Goal: Task Accomplishment & Management: Manage account settings

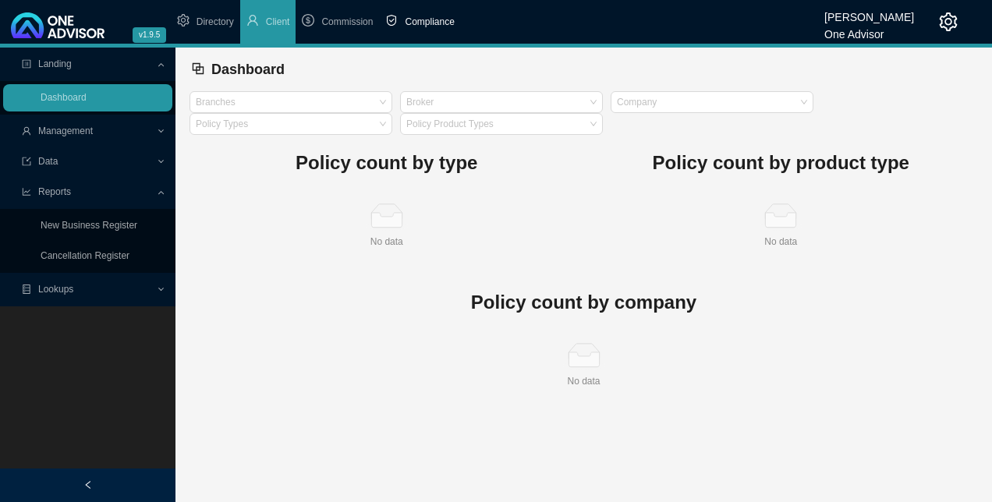
click at [418, 25] on span "Compliance" at bounding box center [429, 21] width 49 height 11
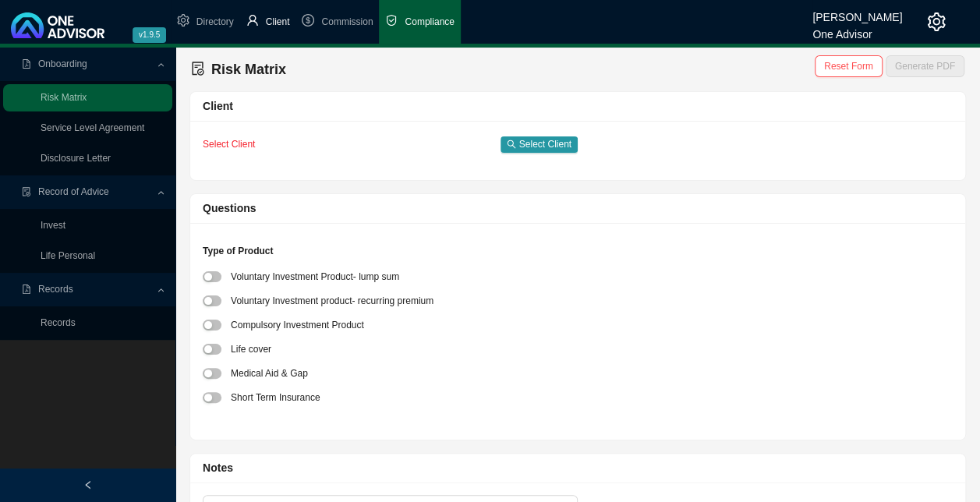
click at [280, 20] on span "Client" at bounding box center [278, 21] width 24 height 11
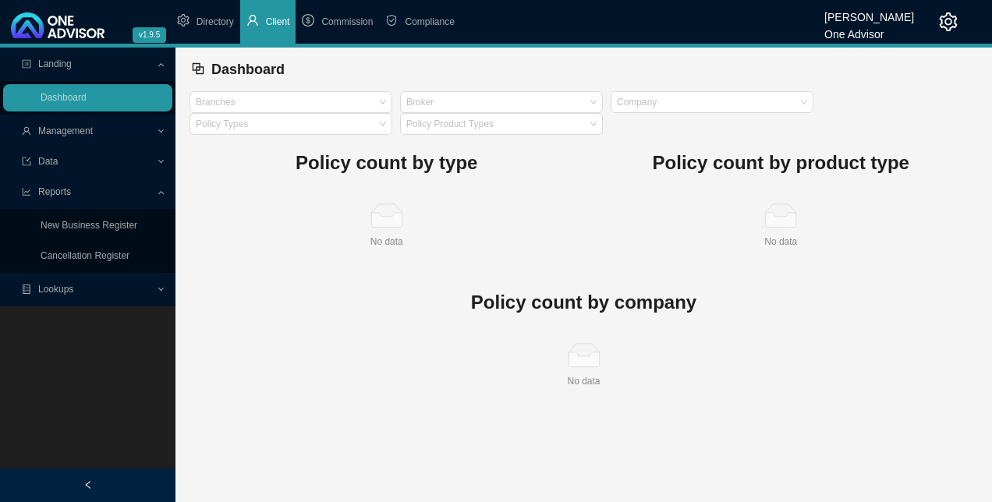
click at [85, 295] on span "Lookups" at bounding box center [89, 289] width 134 height 27
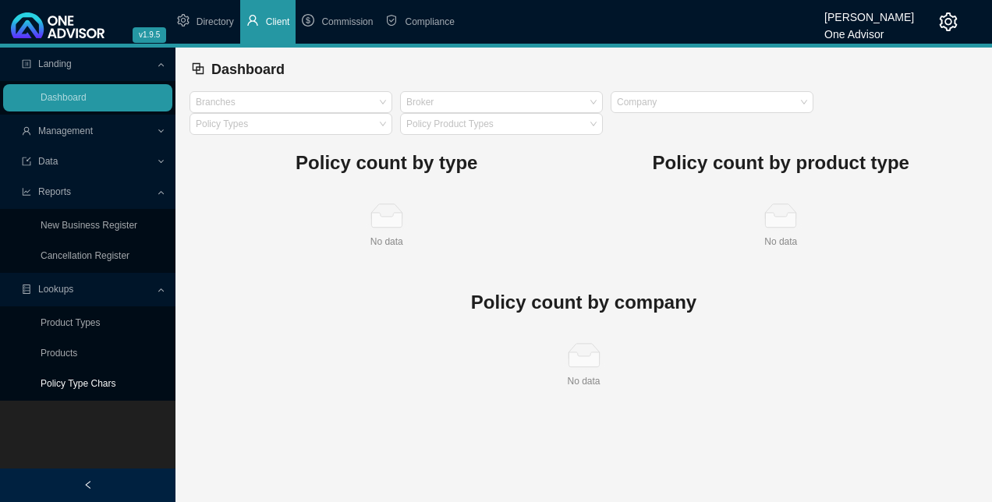
click at [93, 381] on link "Policy Type Chars" at bounding box center [79, 383] width 76 height 11
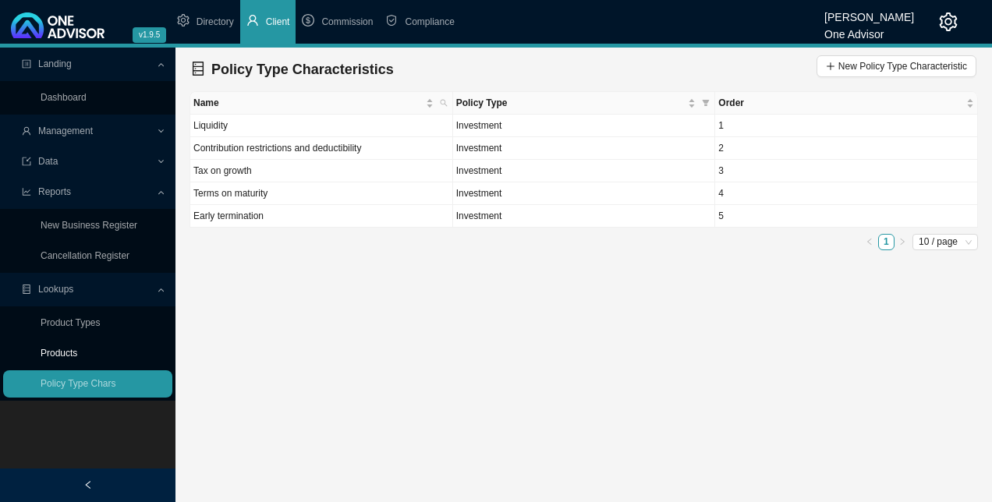
click at [53, 351] on link "Products" at bounding box center [59, 353] width 37 height 11
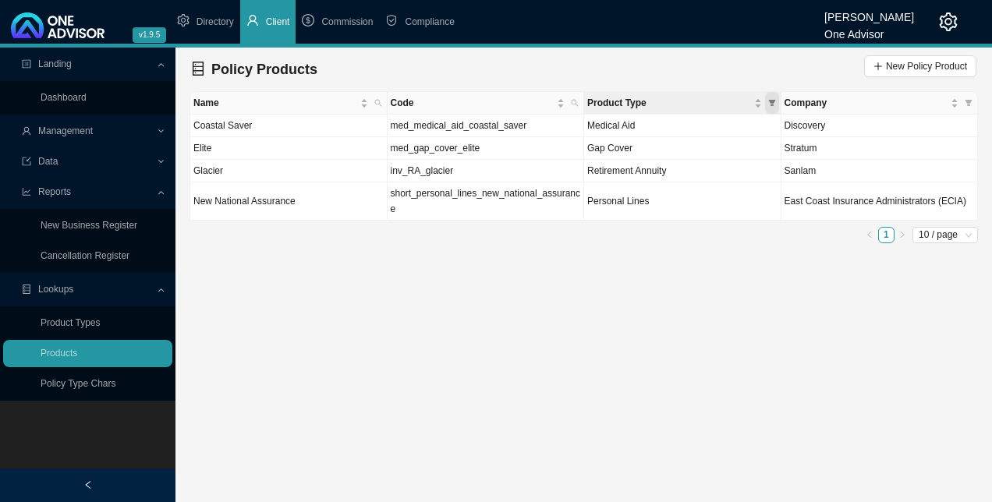
click at [773, 101] on icon "filter" at bounding box center [771, 103] width 7 height 6
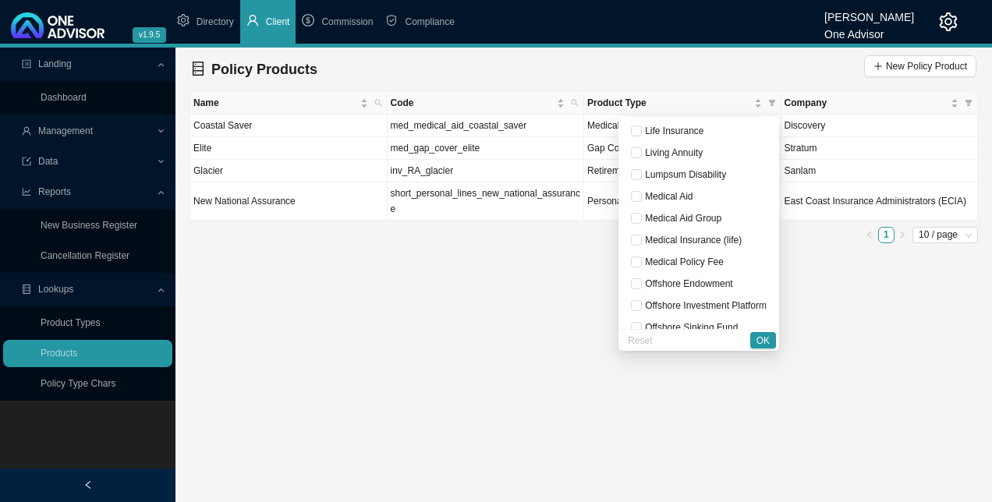
scroll to position [312, 0]
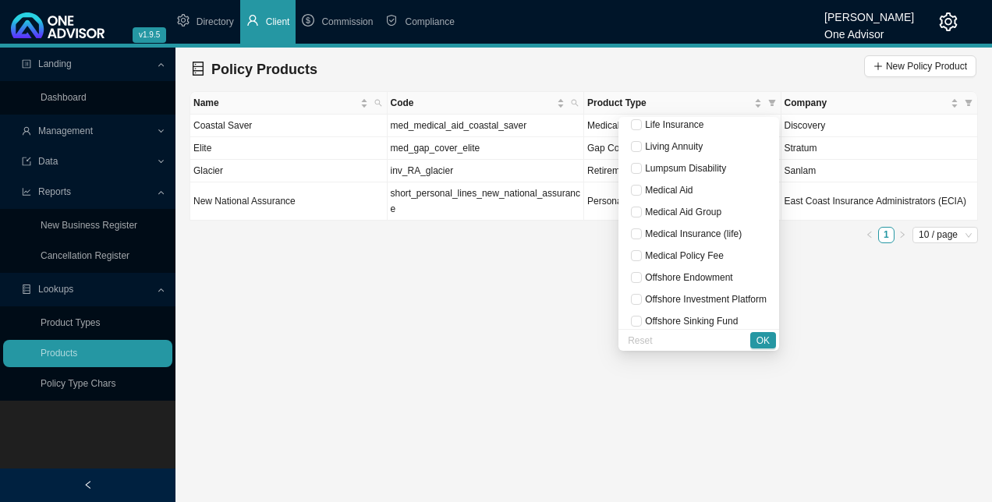
drag, startPoint x: 505, startPoint y: 292, endPoint x: 574, endPoint y: 172, distance: 137.6
click at [506, 292] on main "Landing Dashboard Management Data Reports New Business Register Cancellation Re…" at bounding box center [496, 275] width 992 height 455
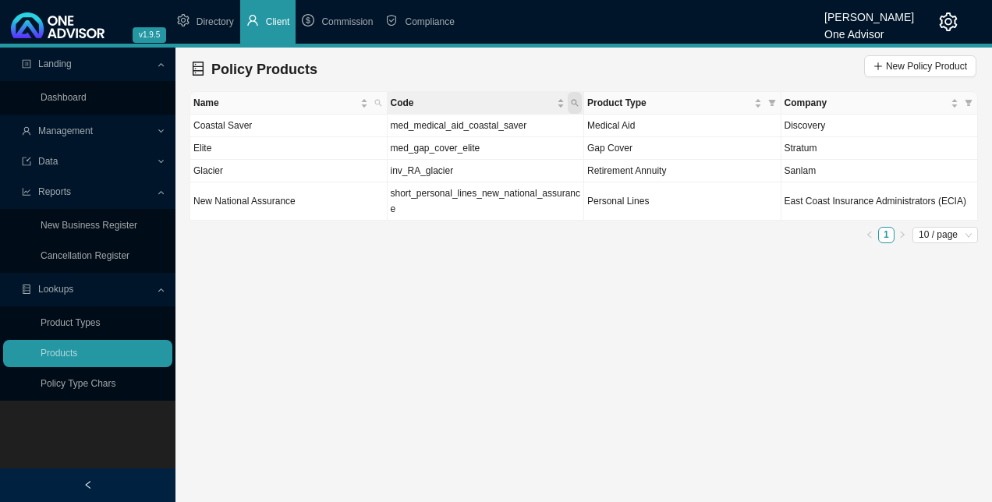
click at [574, 101] on icon "search" at bounding box center [575, 103] width 8 height 8
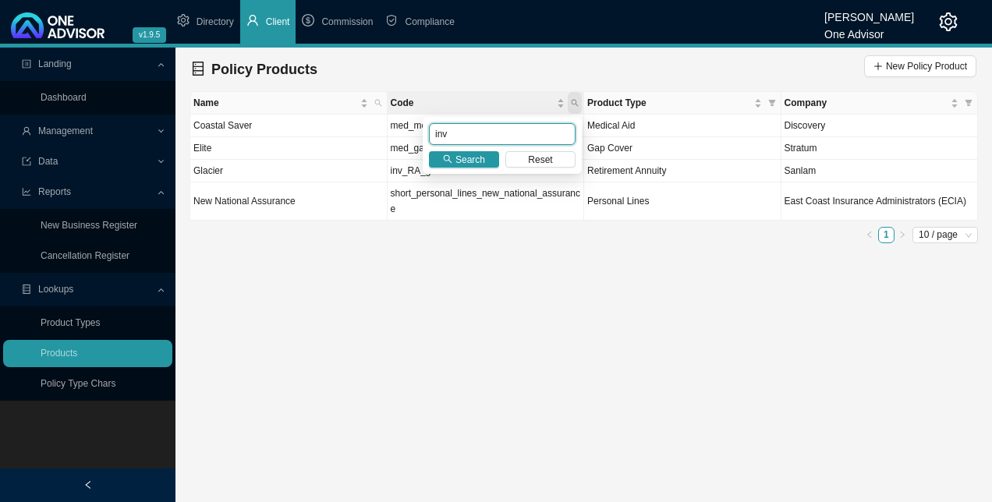
type input "inv"
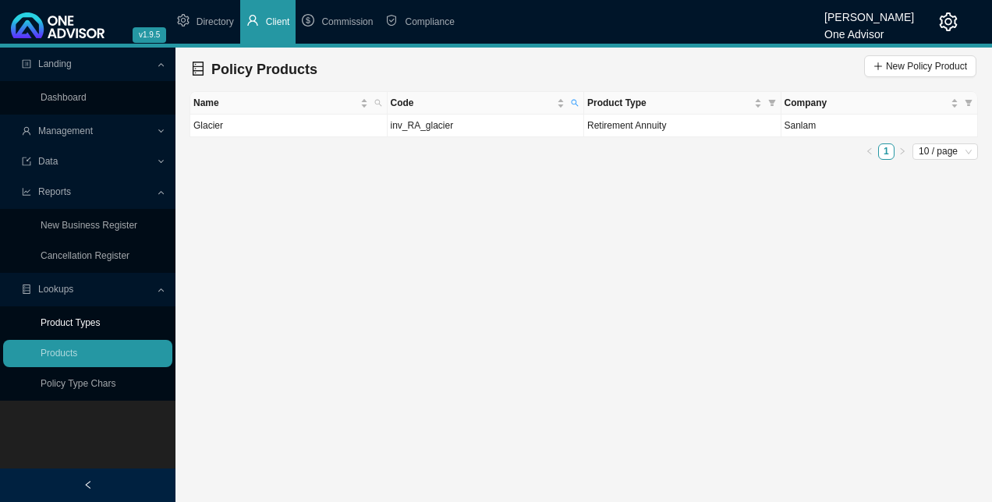
click at [86, 317] on link "Product Types" at bounding box center [71, 322] width 60 height 11
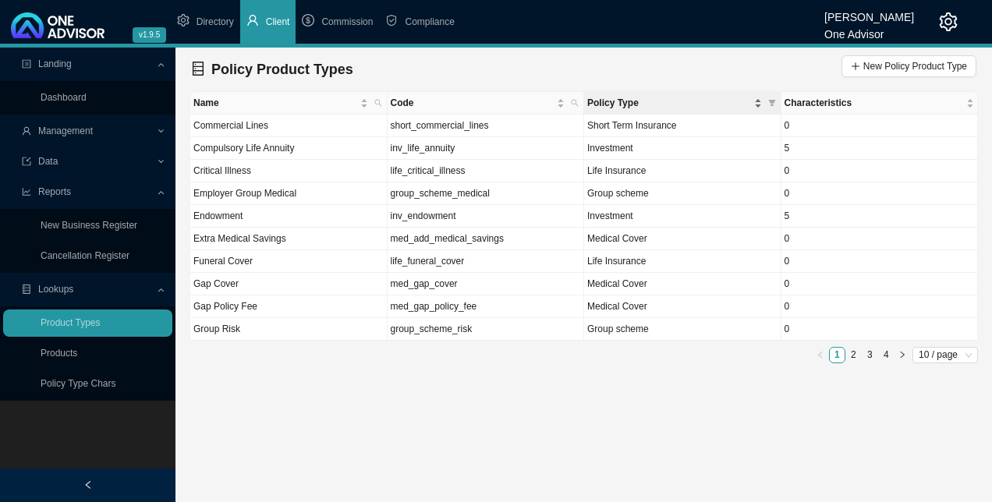
click at [696, 99] on span "Policy Type" at bounding box center [669, 103] width 164 height 16
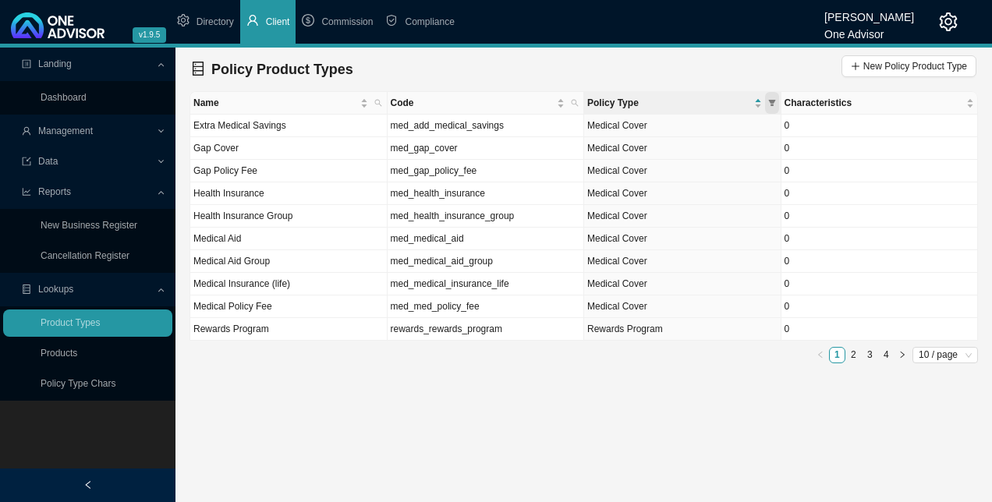
click at [771, 99] on icon "filter" at bounding box center [772, 103] width 8 height 8
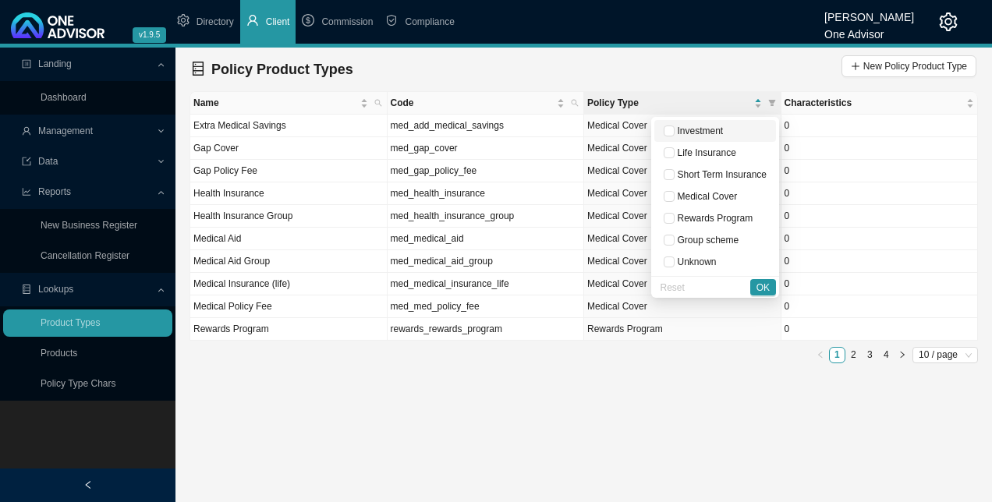
click at [676, 133] on span "Investment" at bounding box center [698, 131] width 49 height 11
checkbox input "true"
click at [764, 287] on span "OK" at bounding box center [762, 288] width 13 height 16
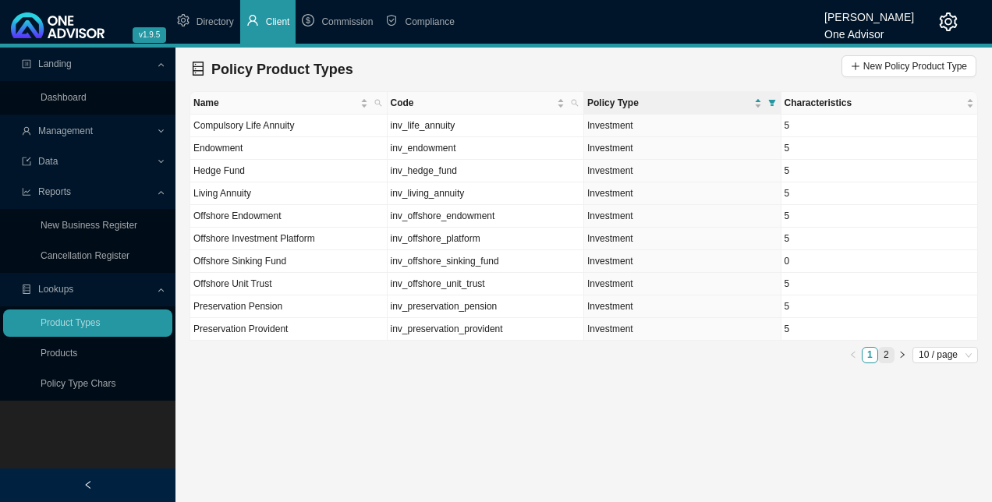
click at [886, 352] on link "2" at bounding box center [886, 355] width 15 height 15
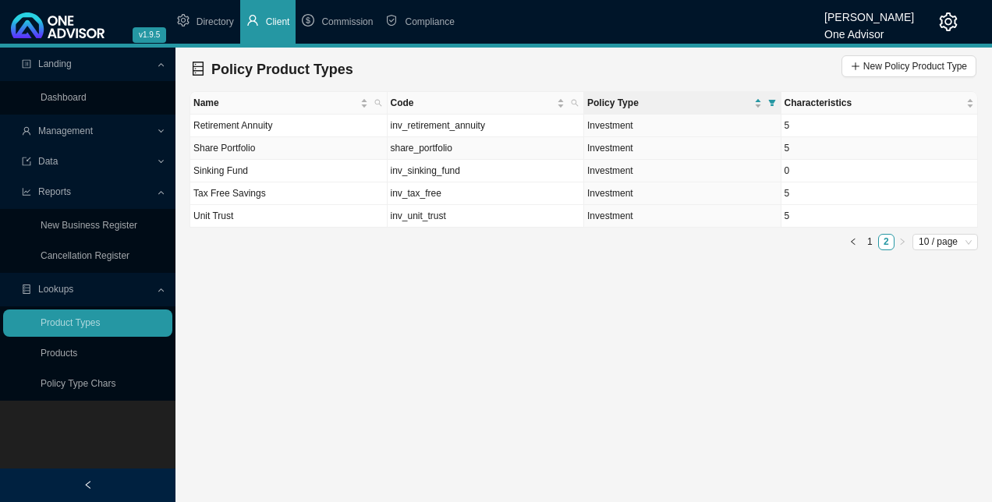
click at [265, 146] on td "Share Portfolio" at bounding box center [288, 148] width 197 height 23
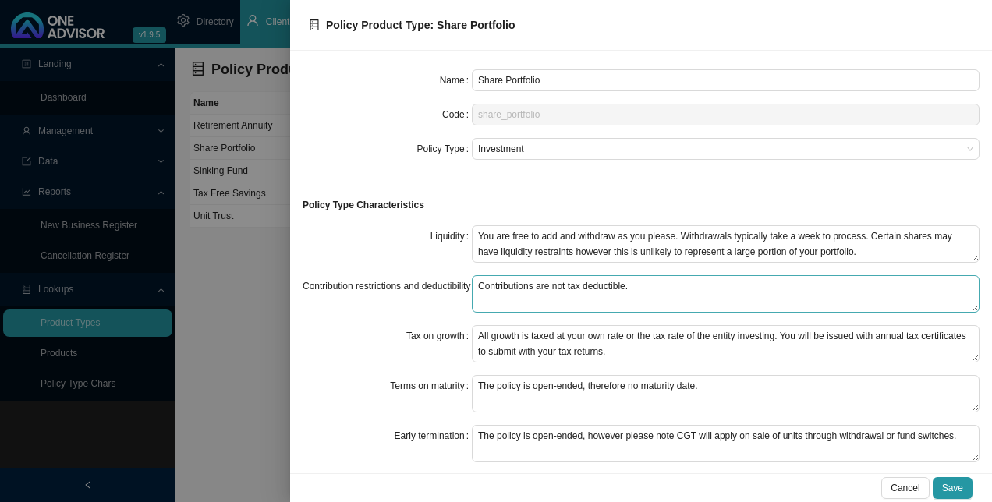
scroll to position [11, 0]
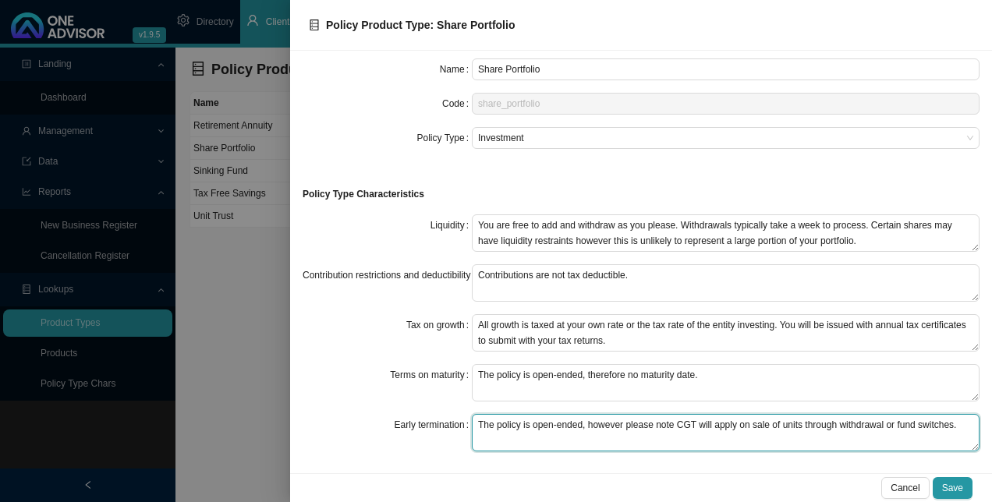
drag, startPoint x: 517, startPoint y: 421, endPoint x: 466, endPoint y: 425, distance: 50.8
click at [466, 425] on div "Early termination The policy is open-ended, however please note CGT will apply …" at bounding box center [641, 432] width 677 height 37
drag, startPoint x: 925, startPoint y: 421, endPoint x: 860, endPoint y: 417, distance: 64.8
click at [860, 417] on textarea "The Investment or share platform is open-ended, however please note CGT will ap…" at bounding box center [726, 432] width 508 height 37
type textarea "The Investment or share platform is open-ended, however please note CGT will ap…"
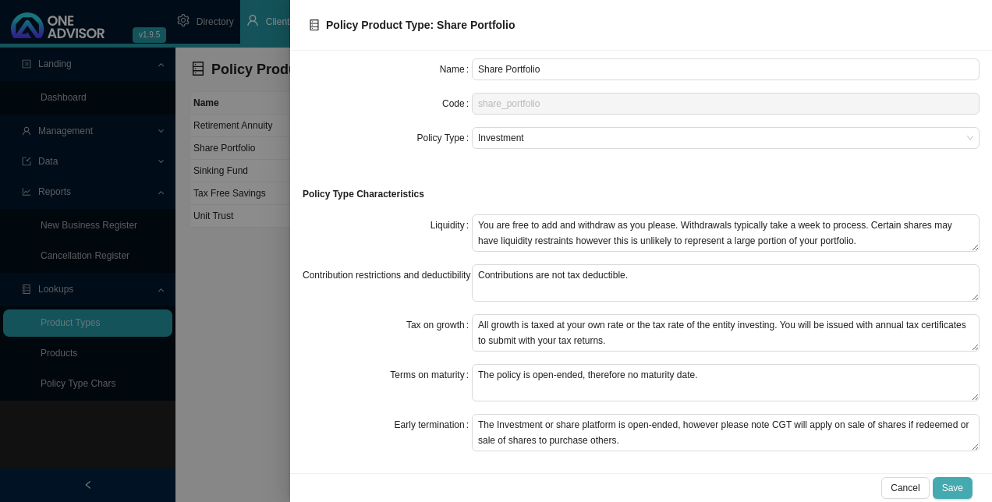
click at [953, 485] on span "Save" at bounding box center [952, 488] width 21 height 16
